Goal: Check status: Check status

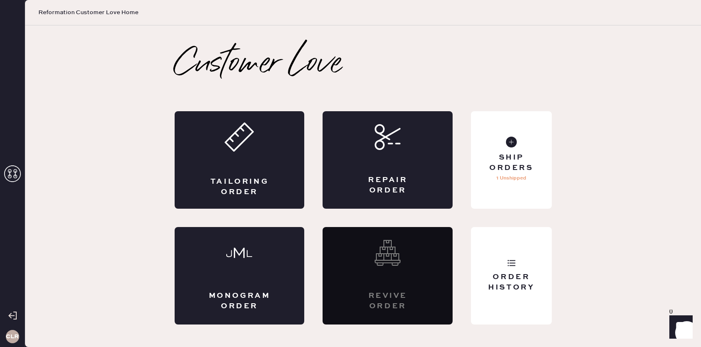
click at [20, 165] on icon at bounding box center [12, 173] width 17 height 17
click at [16, 170] on use at bounding box center [12, 173] width 17 height 17
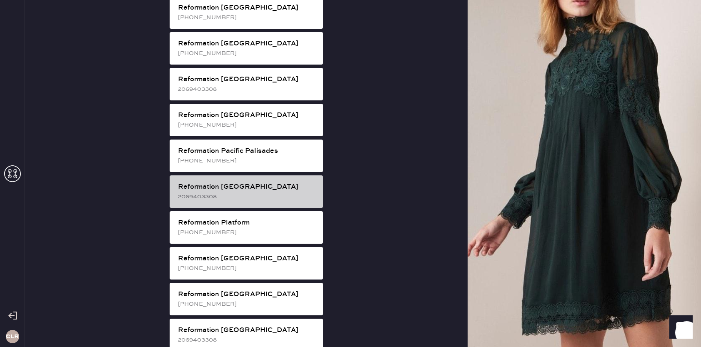
scroll to position [1063, 0]
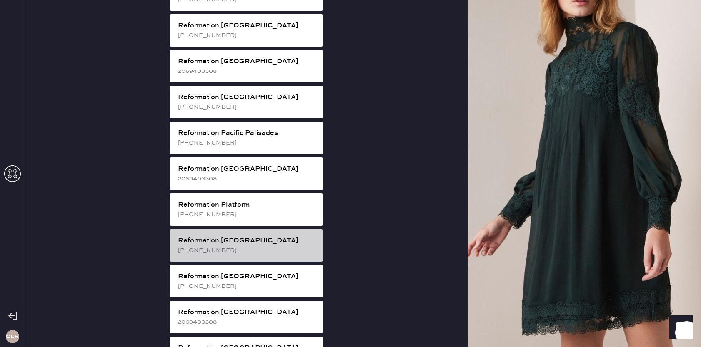
click at [247, 246] on div "[PHONE_NUMBER]" at bounding box center [247, 250] width 138 height 9
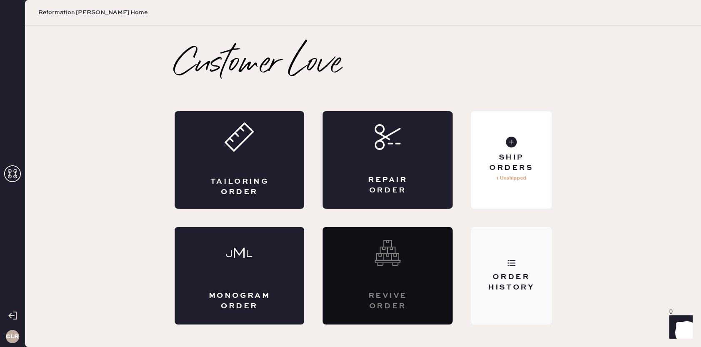
click at [530, 282] on div "Order History" at bounding box center [510, 282] width 67 height 21
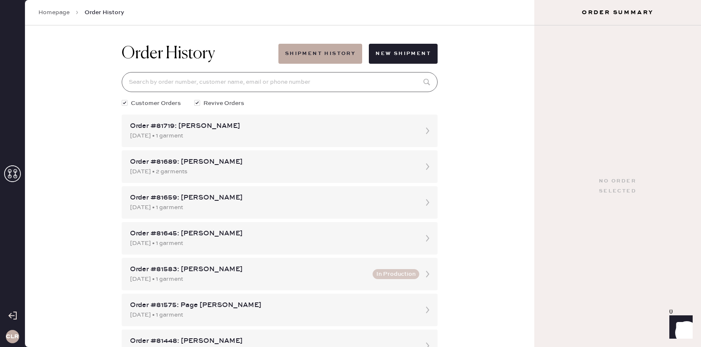
click at [288, 82] on input at bounding box center [280, 82] width 316 height 20
paste input "#81039"
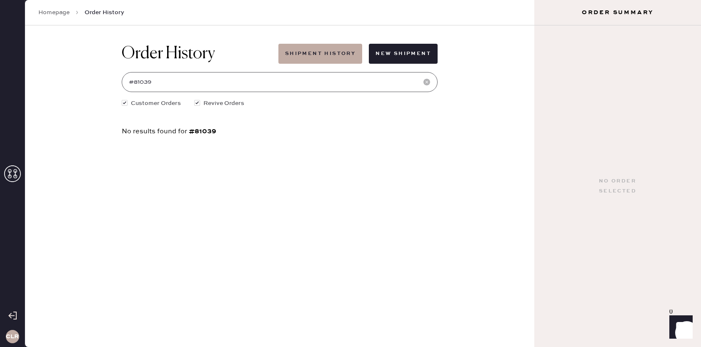
click at [133, 81] on input "#81039" at bounding box center [280, 82] width 316 height 20
click at [180, 81] on input "81039" at bounding box center [280, 82] width 316 height 20
type input "81039"
click at [424, 127] on icon at bounding box center [427, 130] width 17 height 17
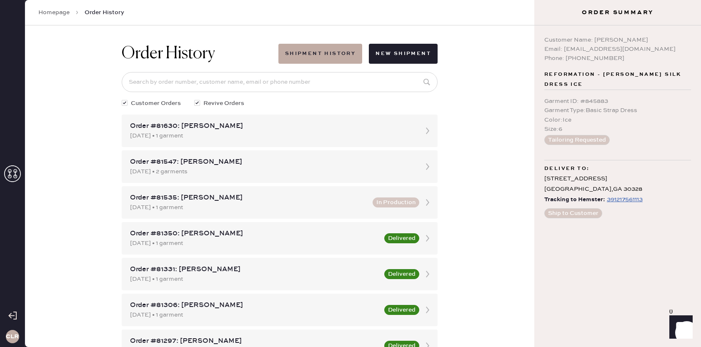
click at [618, 200] on div "391217561113" at bounding box center [624, 200] width 36 height 10
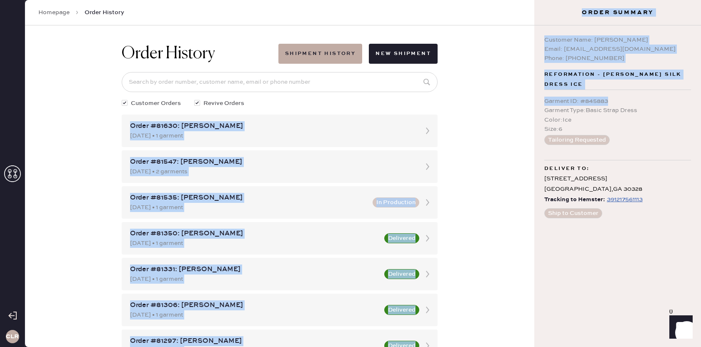
drag, startPoint x: 610, startPoint y: 97, endPoint x: 536, endPoint y: 100, distance: 74.2
click at [530, 100] on div "CLR Homepage Order History Order History Shipment History New Shipment Customer…" at bounding box center [350, 173] width 701 height 347
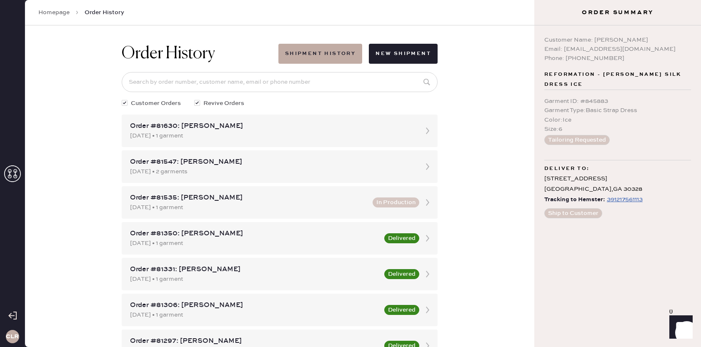
click at [571, 102] on div "Garment ID : # 845883" at bounding box center [617, 101] width 147 height 9
drag, startPoint x: 615, startPoint y: 104, endPoint x: 550, endPoint y: 104, distance: 65.0
click at [544, 103] on div "Garment ID : # 845883" at bounding box center [617, 101] width 147 height 9
copy div "Garment ID : # 845883"
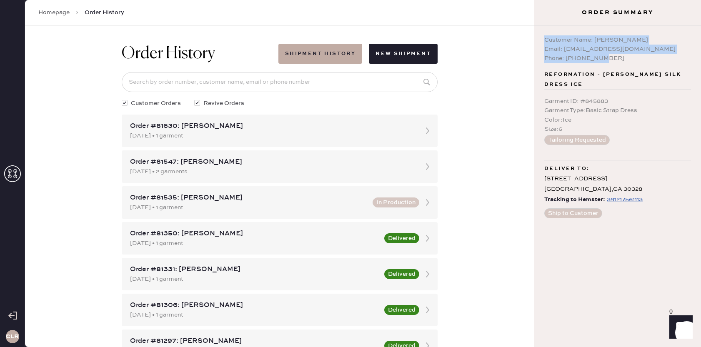
drag, startPoint x: 604, startPoint y: 56, endPoint x: 545, endPoint y: 42, distance: 59.8
click at [545, 42] on div "Customer Name: [PERSON_NAME] Email: [EMAIL_ADDRESS][DOMAIN_NAME] Phone: [PHONE_…" at bounding box center [617, 48] width 147 height 27
copy div "Customer Name: [PERSON_NAME] Email: [EMAIL_ADDRESS][DOMAIN_NAME] Phone: [PHONE_…"
